Goal: Task Accomplishment & Management: Complete application form

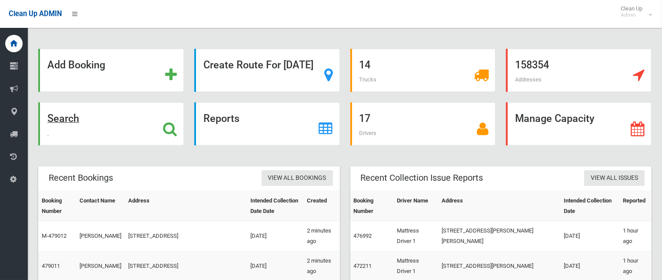
click at [184, 115] on div "Search" at bounding box center [111, 123] width 146 height 43
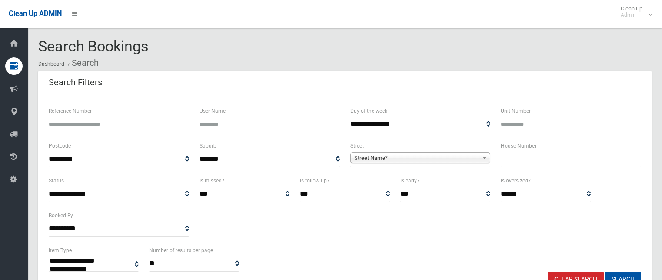
select select
click at [524, 163] on input "text" at bounding box center [571, 159] width 140 height 16
type input "**"
click at [440, 157] on span "Street Name*" at bounding box center [416, 158] width 125 height 10
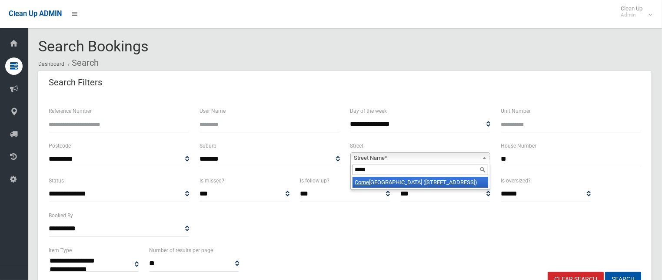
type input "*****"
click at [442, 184] on li "Corne lia Street (WILEY PARK 2195)" at bounding box center [421, 182] width 136 height 11
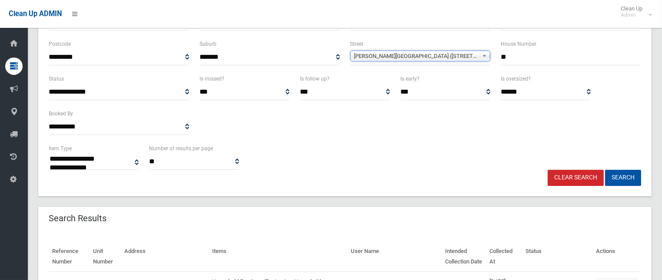
scroll to position [130, 0]
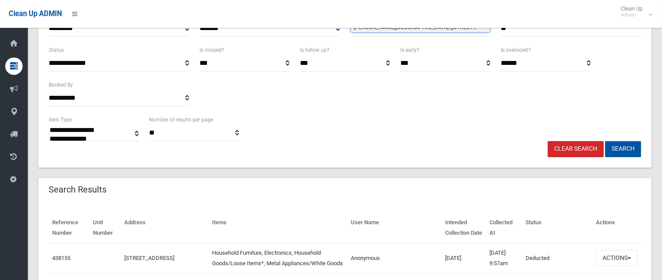
click at [613, 143] on button "Search" at bounding box center [623, 149] width 36 height 16
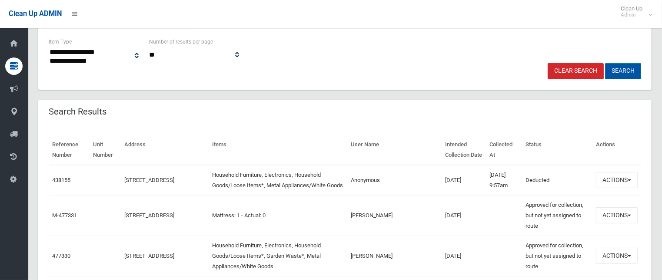
scroll to position [217, 0]
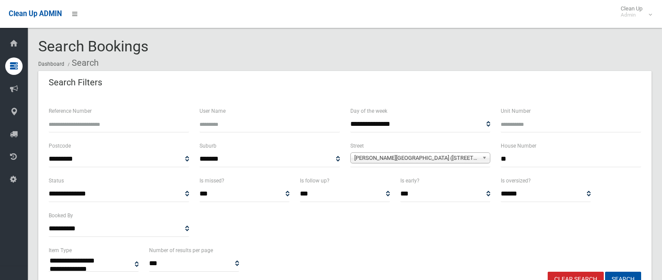
select select
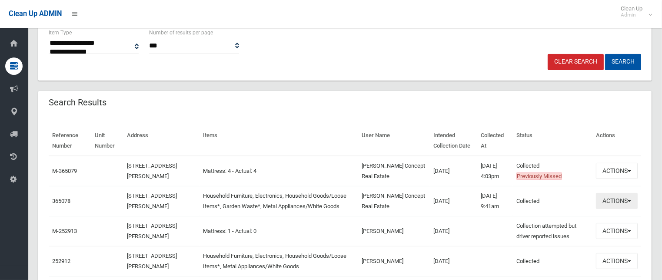
click at [619, 203] on button "Actions" at bounding box center [617, 201] width 42 height 16
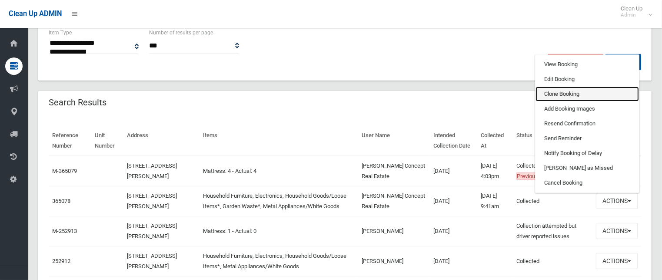
click at [580, 95] on link "Clone Booking" at bounding box center [587, 94] width 103 height 15
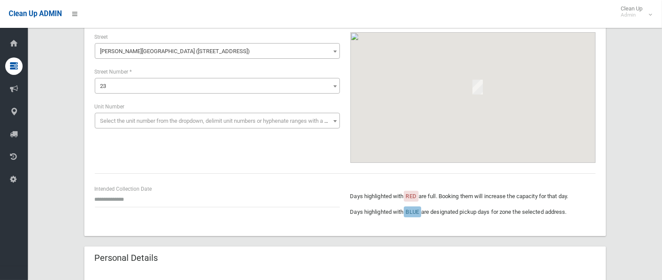
scroll to position [130, 0]
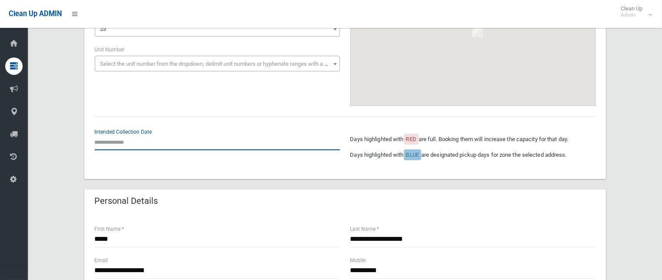
click at [129, 144] on input "text" at bounding box center [217, 142] width 245 height 16
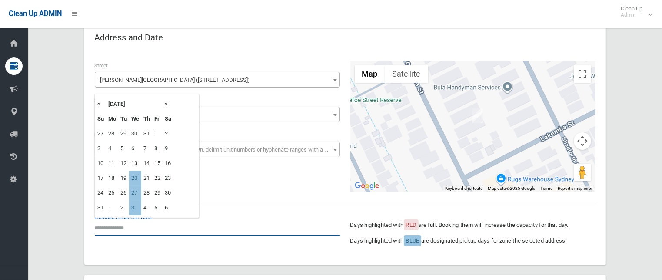
scroll to position [43, 0]
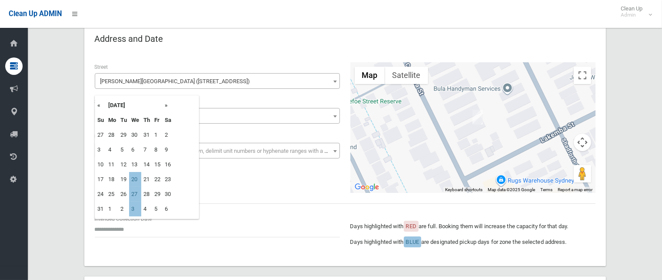
click at [167, 104] on th "»" at bounding box center [168, 105] width 11 height 15
click at [97, 104] on th "«" at bounding box center [100, 105] width 11 height 15
click at [132, 179] on td "20" at bounding box center [135, 179] width 12 height 15
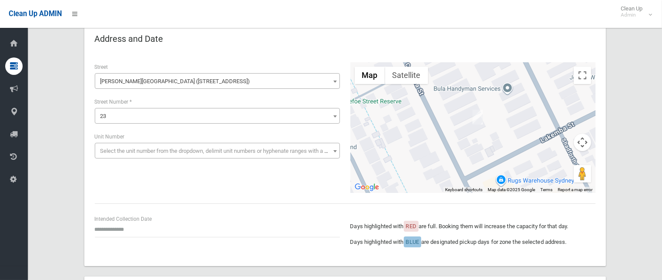
type input "**********"
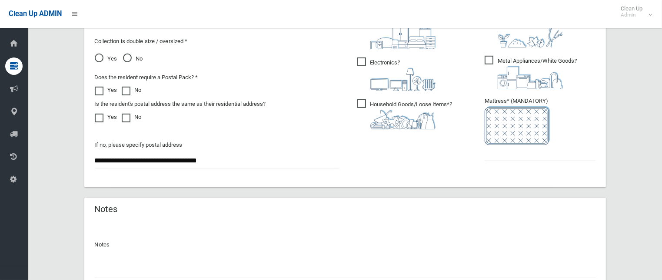
scroll to position [522, 0]
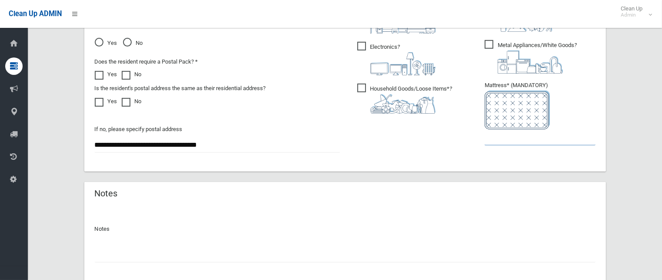
click at [528, 138] on input "text" at bounding box center [540, 137] width 111 height 16
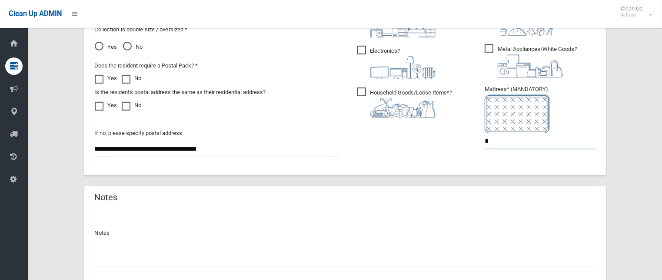
scroll to position [450, 0]
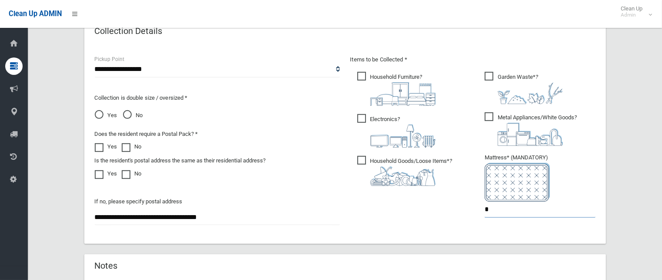
drag, startPoint x: 490, startPoint y: 212, endPoint x: 467, endPoint y: 209, distance: 24.1
click at [467, 209] on div "Items to be Collected * Household Furniture ? *" at bounding box center [473, 141] width 256 height 175
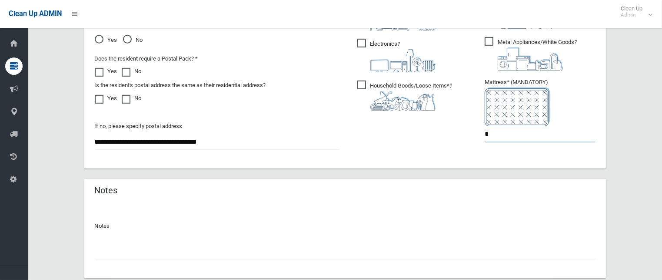
scroll to position [580, 0]
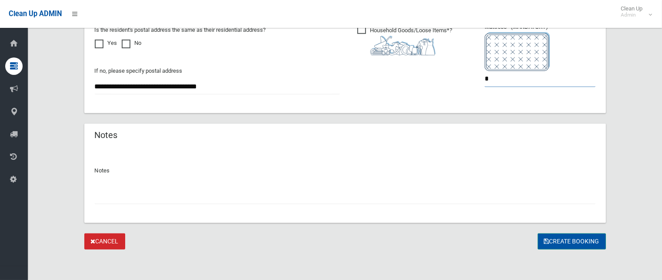
type input "*"
click at [578, 240] on button "Create Booking" at bounding box center [572, 241] width 68 height 16
